Goal: Information Seeking & Learning: Learn about a topic

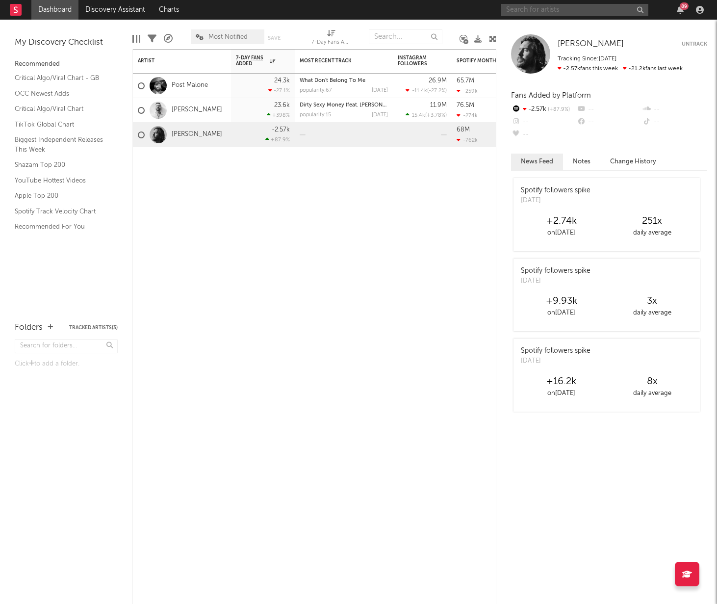
click at [528, 7] on input "text" at bounding box center [574, 10] width 147 height 12
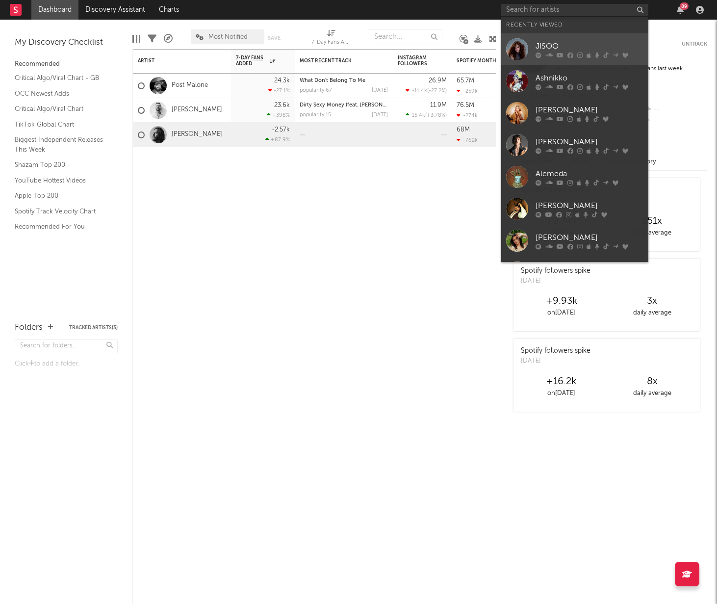
click at [538, 53] on icon at bounding box center [538, 55] width 6 height 6
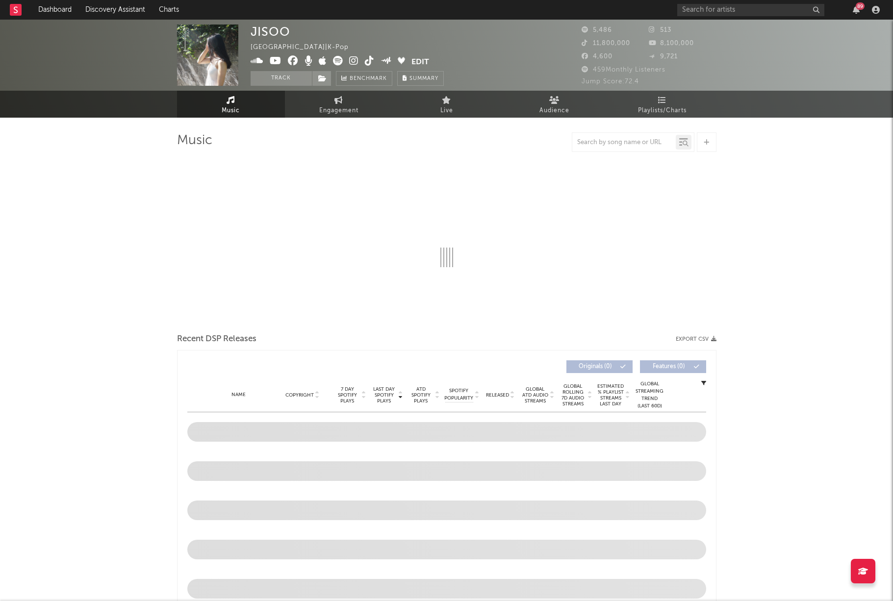
select select "1w"
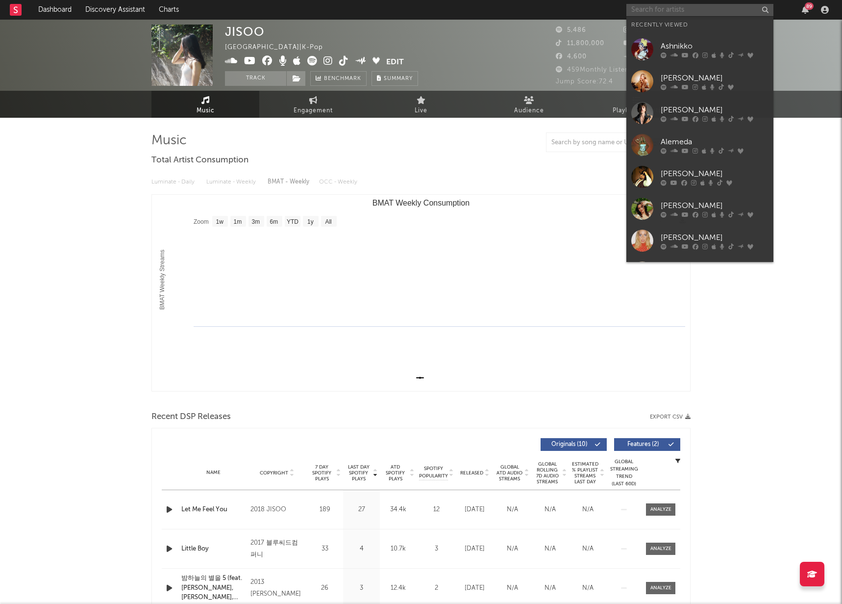
click at [661, 9] on input "text" at bounding box center [700, 10] width 147 height 12
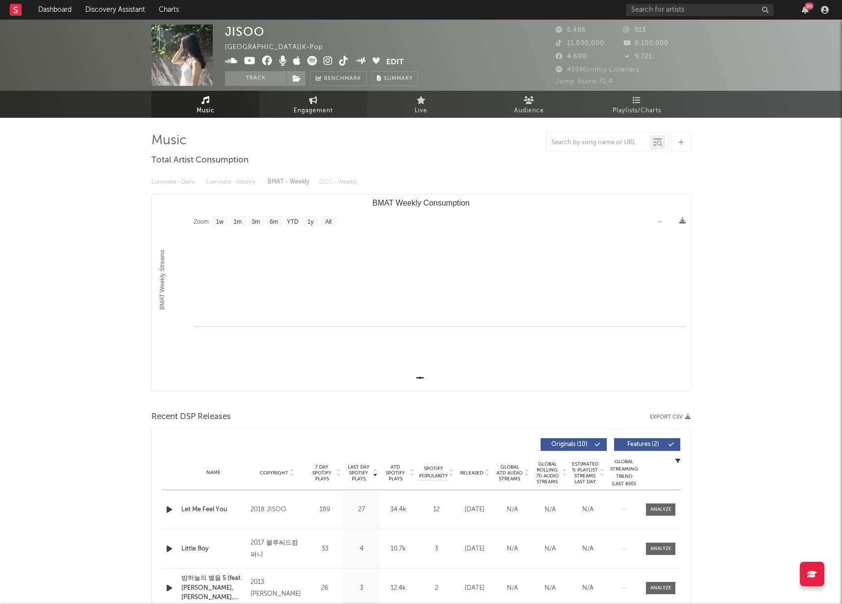
click at [300, 106] on span "Engagement" at bounding box center [313, 111] width 39 height 12
select select "1w"
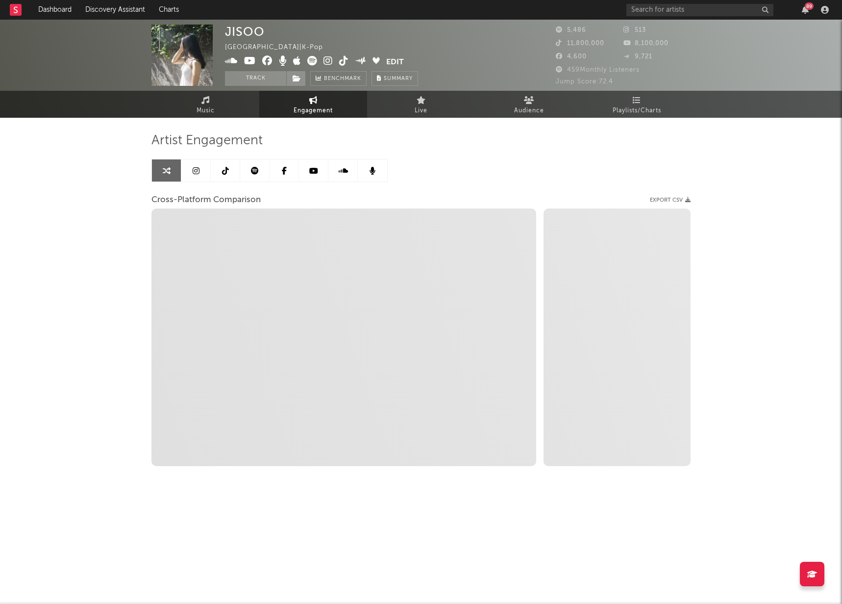
select select "1m"
